Goal: Transaction & Acquisition: Purchase product/service

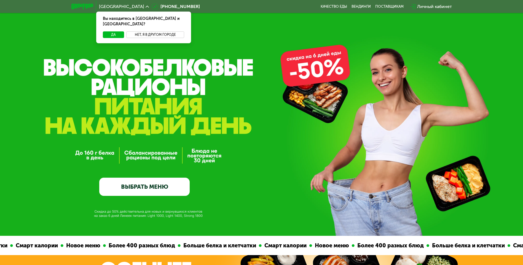
click at [172, 31] on button "Нет, я в другом городе" at bounding box center [155, 34] width 58 height 7
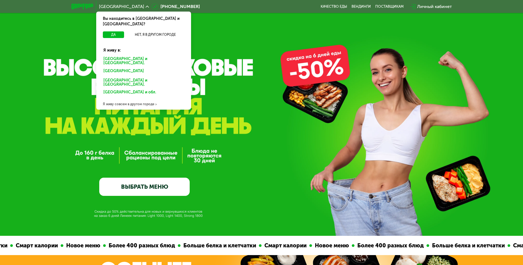
click at [138, 55] on div "Санкт-Петербурге и обл." at bounding box center [143, 61] width 88 height 12
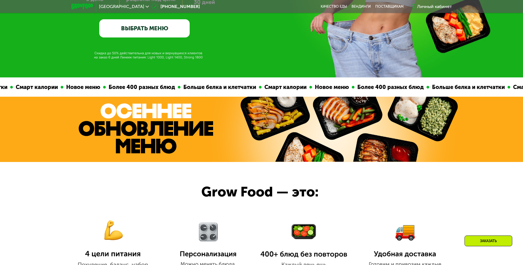
scroll to position [83, 0]
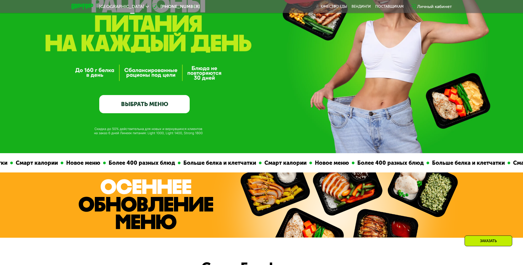
click at [153, 105] on link "ВЫБРАТЬ МЕНЮ" at bounding box center [144, 104] width 90 height 18
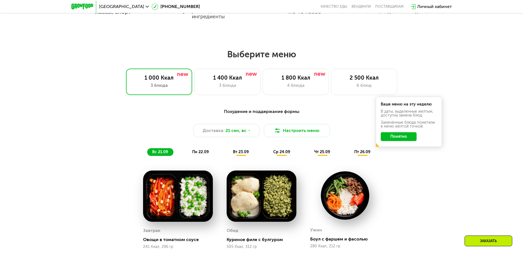
scroll to position [455, 0]
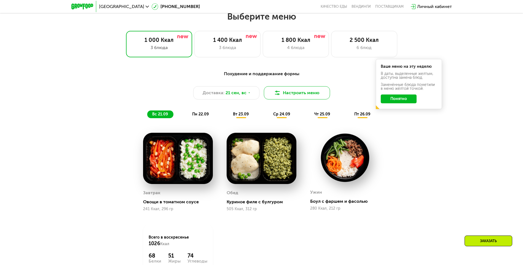
click at [288, 97] on button "Настроить меню" at bounding box center [297, 92] width 66 height 13
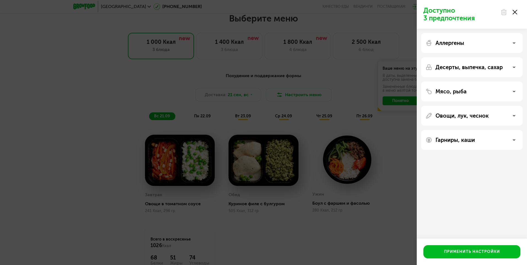
click at [516, 11] on icon at bounding box center [514, 12] width 4 height 4
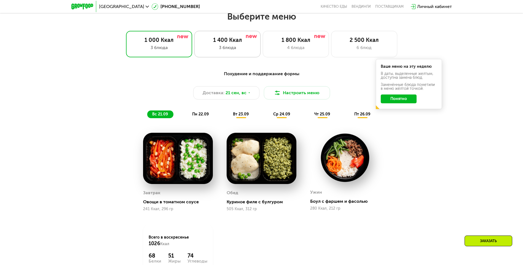
click at [236, 48] on div "3 блюда" at bounding box center [227, 47] width 55 height 7
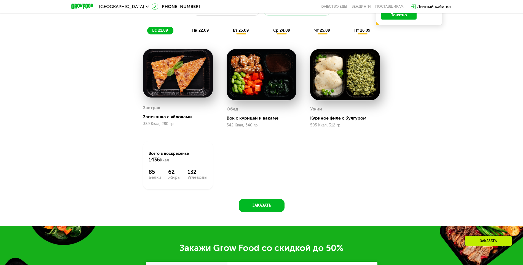
scroll to position [482, 0]
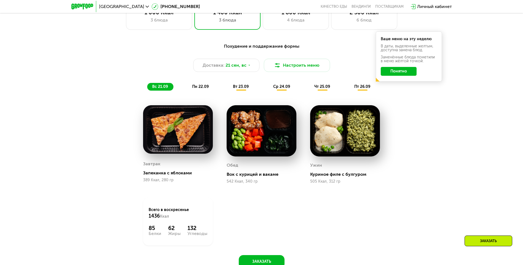
click at [247, 89] on span "вт 23.09" at bounding box center [241, 86] width 16 height 5
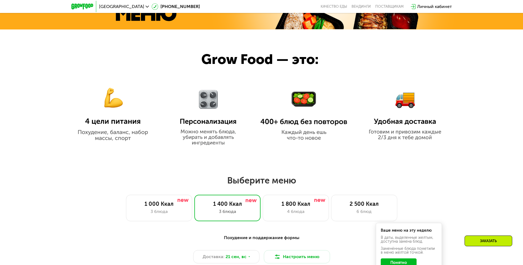
scroll to position [290, 0]
